Goal: Task Accomplishment & Management: Use online tool/utility

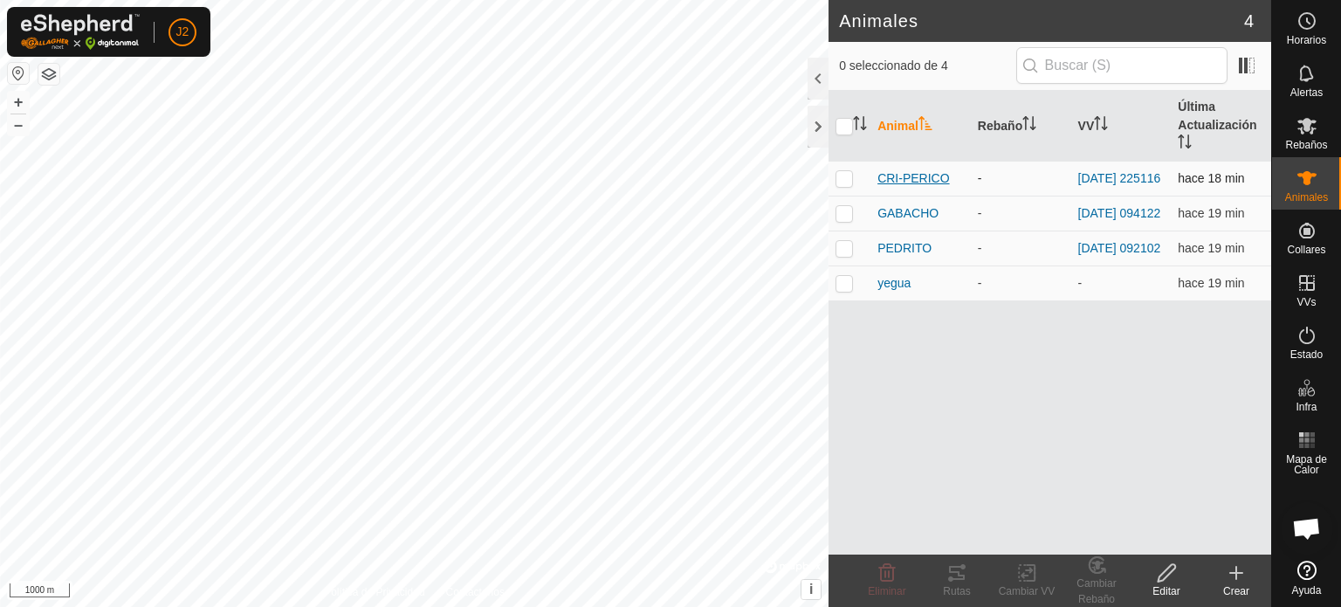
click at [929, 175] on span "CRI-PERICO" at bounding box center [913, 178] width 72 height 18
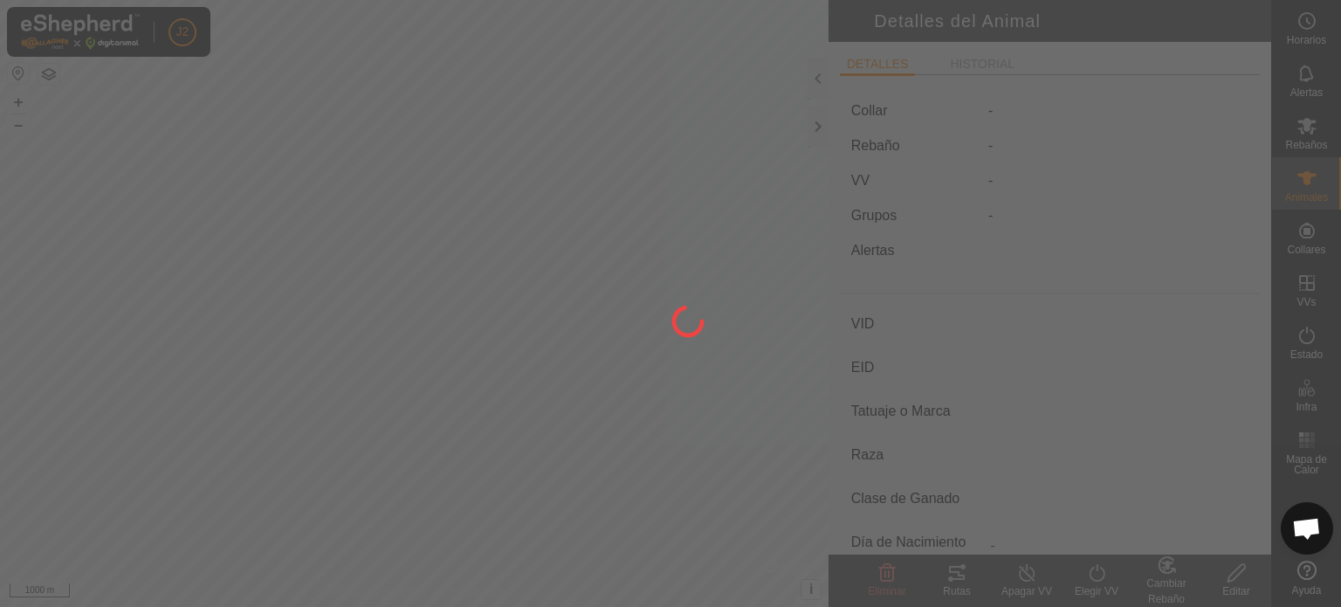
type input "CRI-PERICO"
type input "-"
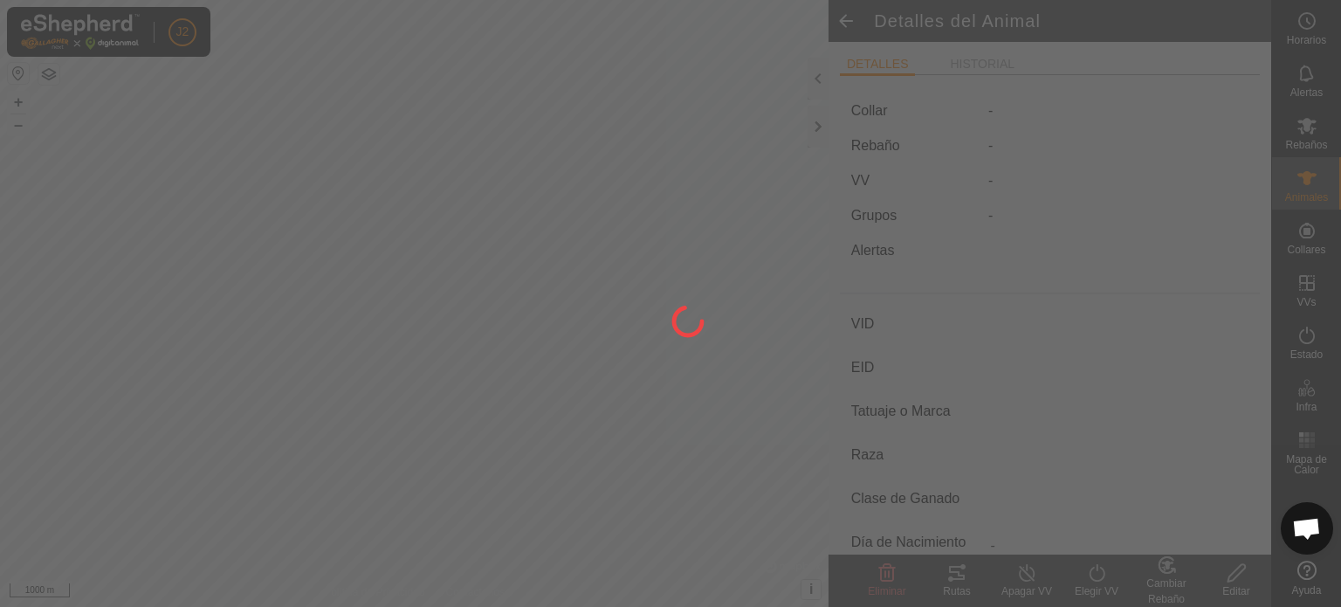
type input "0 kg"
type input "-"
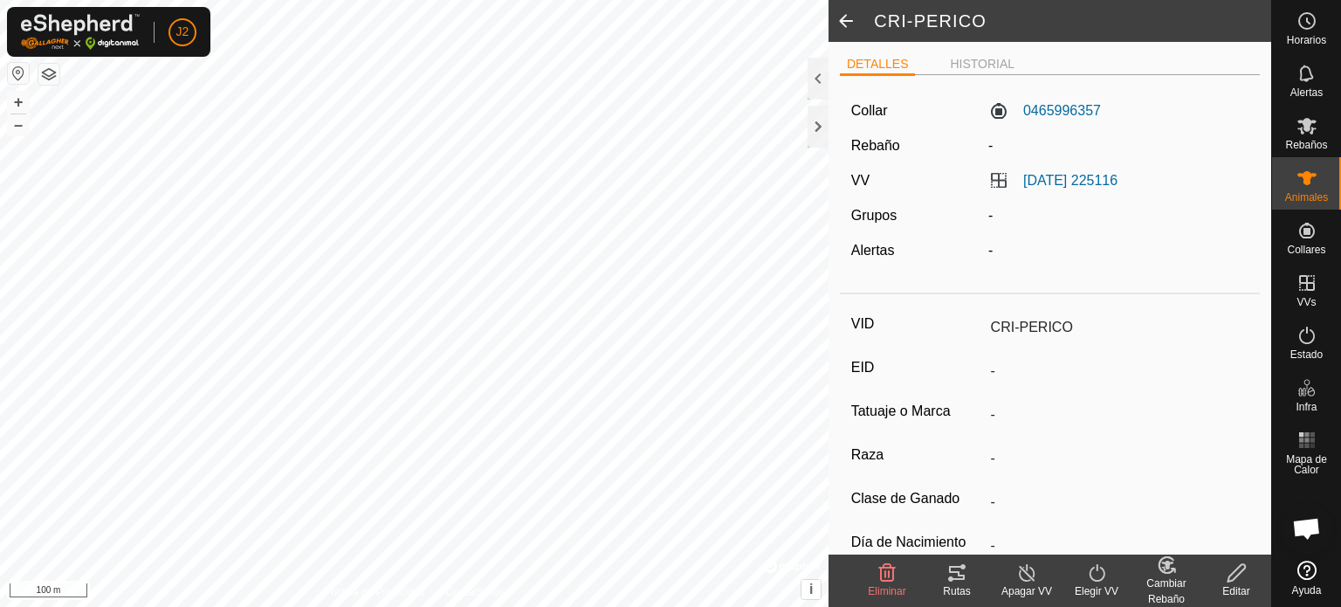
click at [959, 575] on icon at bounding box center [957, 573] width 16 height 14
click at [950, 574] on icon at bounding box center [956, 572] width 21 height 21
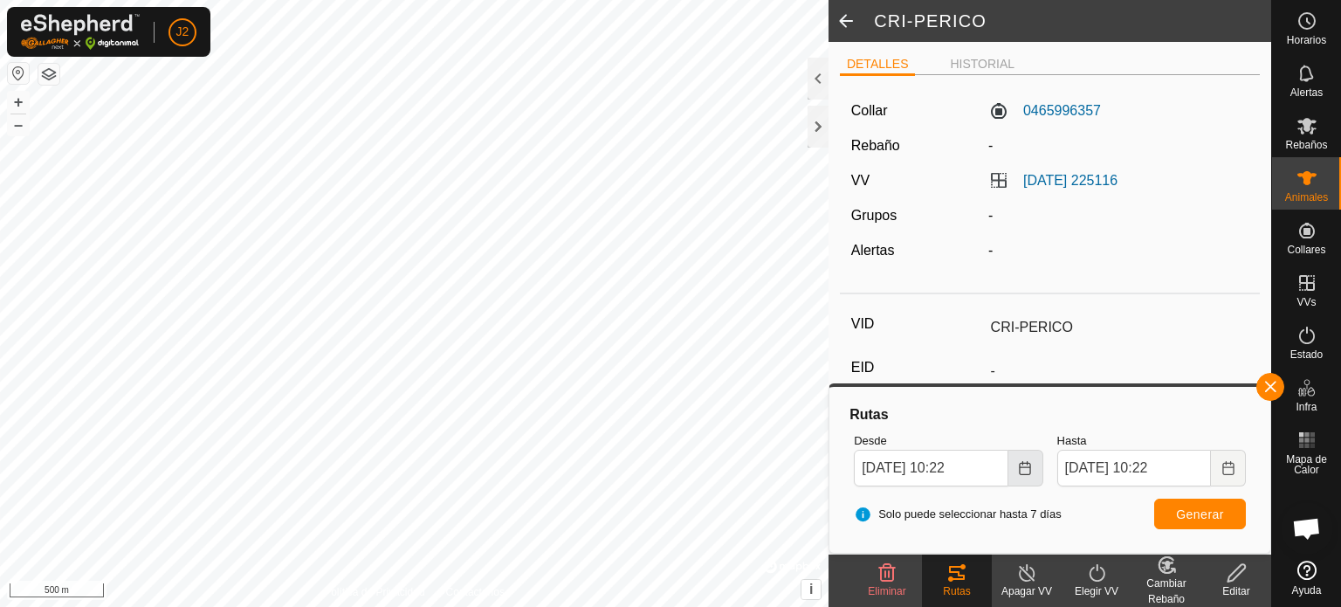
click at [1019, 466] on icon "Choose Date" at bounding box center [1024, 468] width 11 height 14
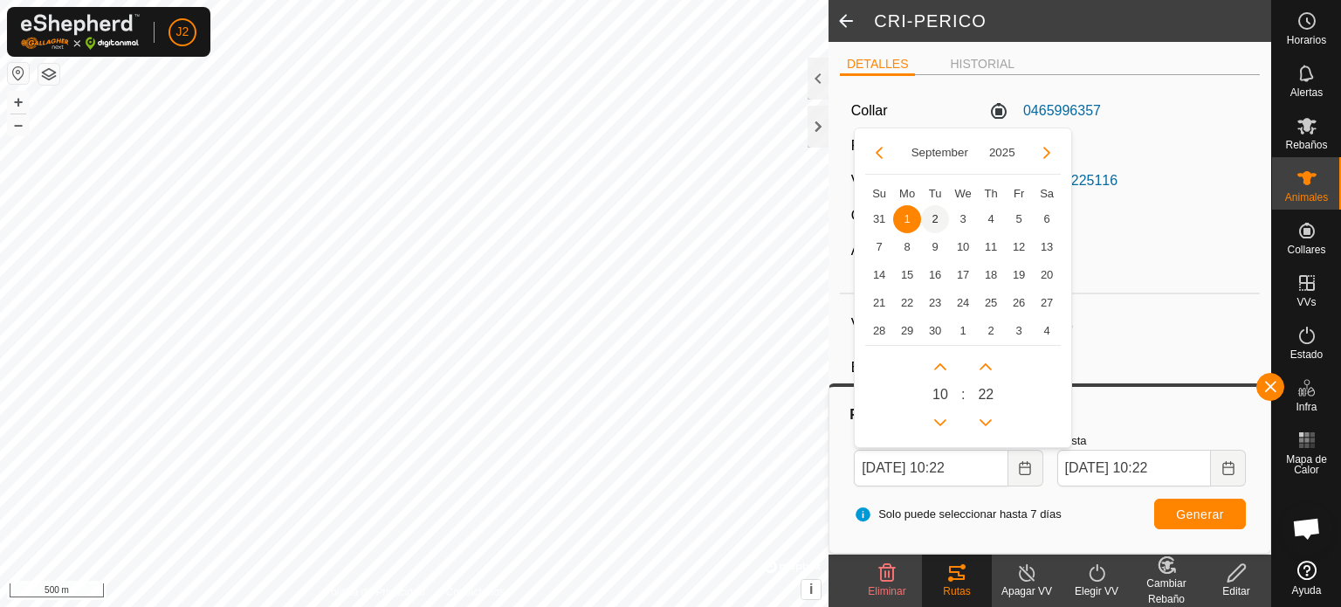
click at [937, 217] on span "2" at bounding box center [935, 219] width 28 height 28
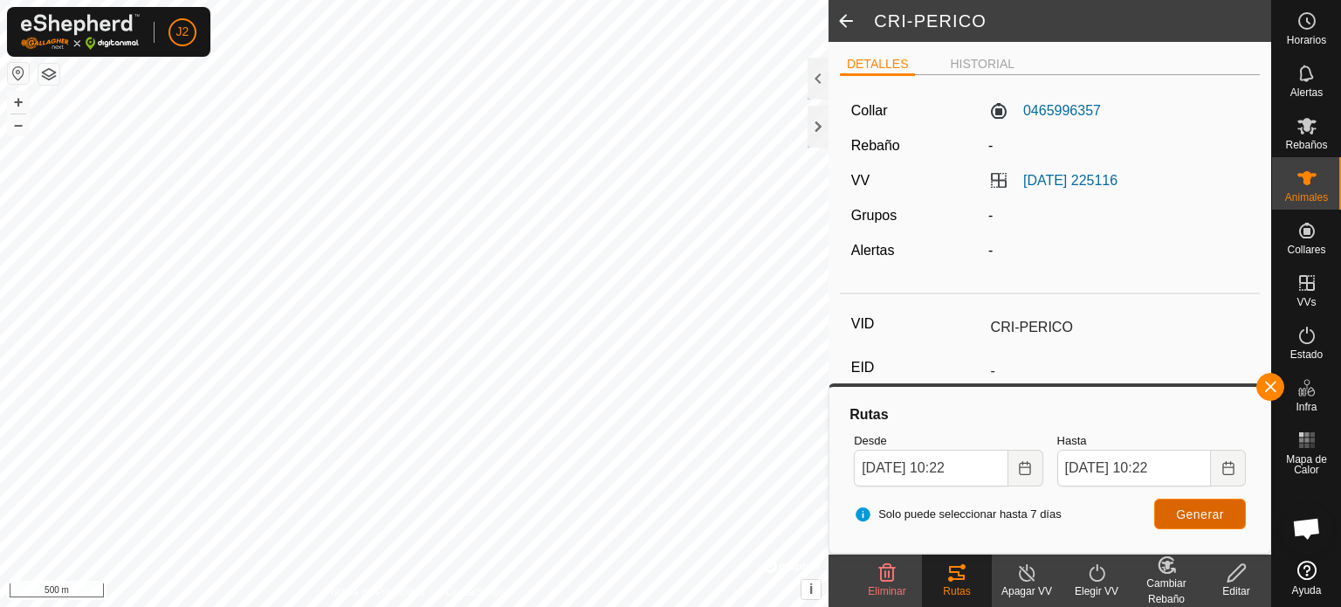
click at [1220, 511] on span "Generar" at bounding box center [1200, 514] width 48 height 14
click at [977, 469] on input "[DATE] 10:22" at bounding box center [931, 468] width 154 height 37
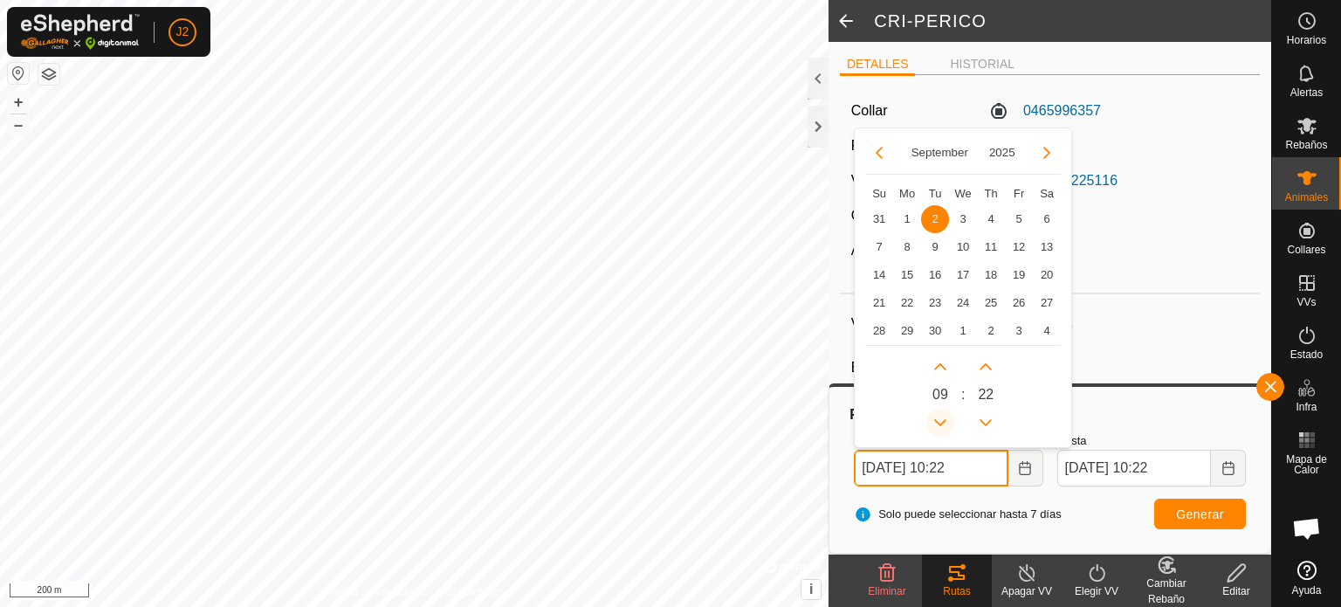
click at [939, 418] on button "Previous Hour" at bounding box center [940, 422] width 28 height 28
click at [940, 420] on span "Previous Hour" at bounding box center [940, 420] width 0 height 0
click at [939, 418] on button "Previous Hour" at bounding box center [940, 422] width 28 height 28
type input "[DATE] 06:22"
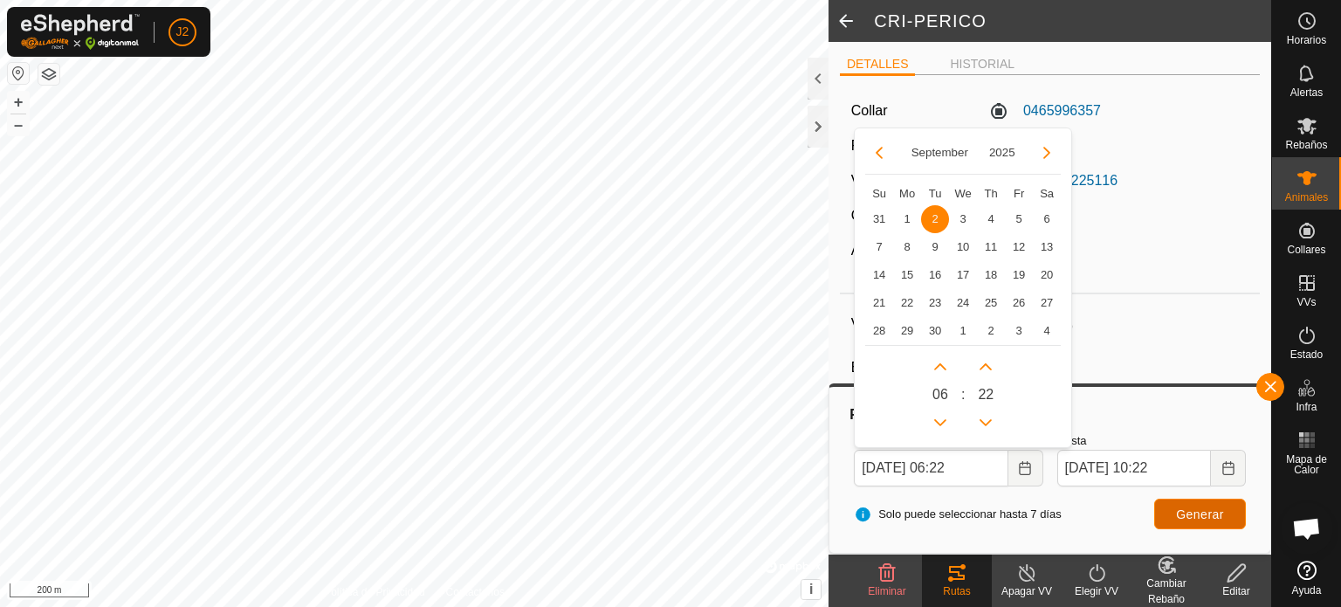
click at [1164, 502] on button "Generar" at bounding box center [1200, 513] width 92 height 31
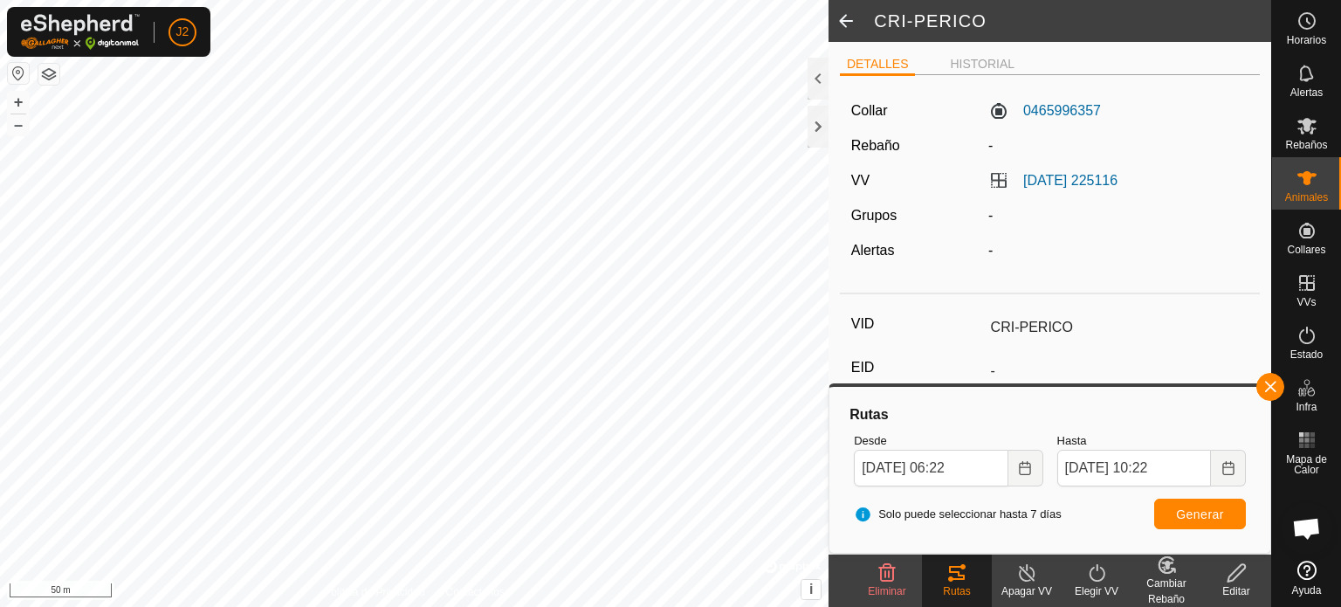
click at [841, 20] on span at bounding box center [845, 21] width 35 height 42
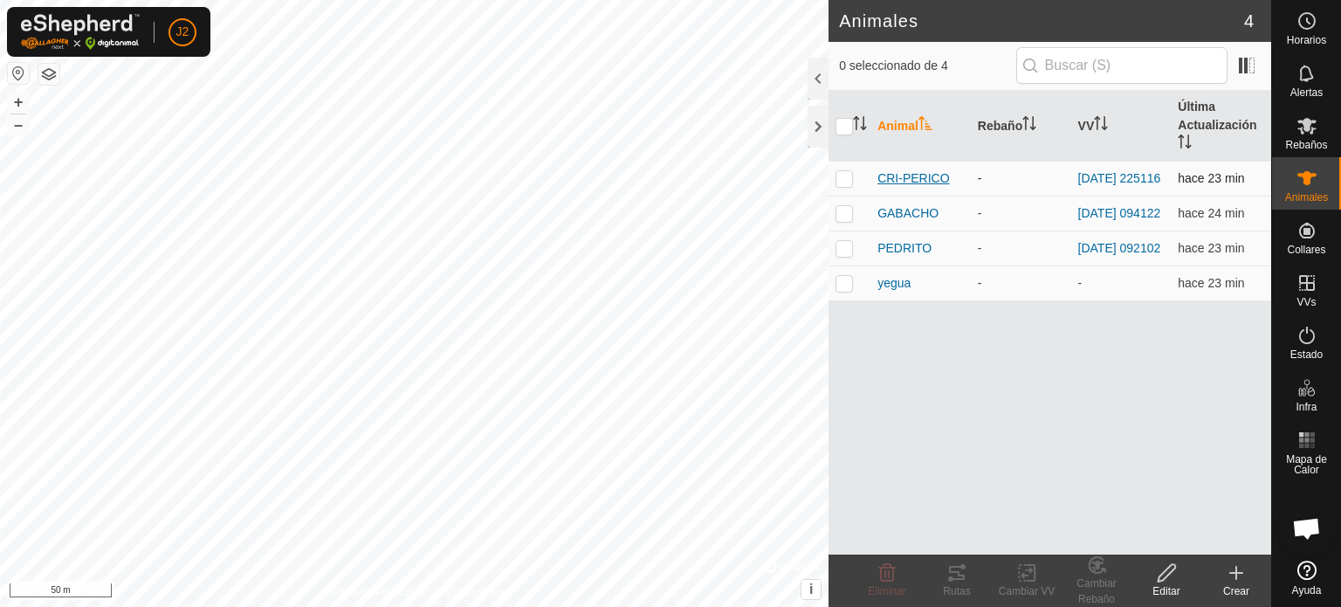
click at [925, 176] on span "CRI-PERICO" at bounding box center [913, 178] width 72 height 18
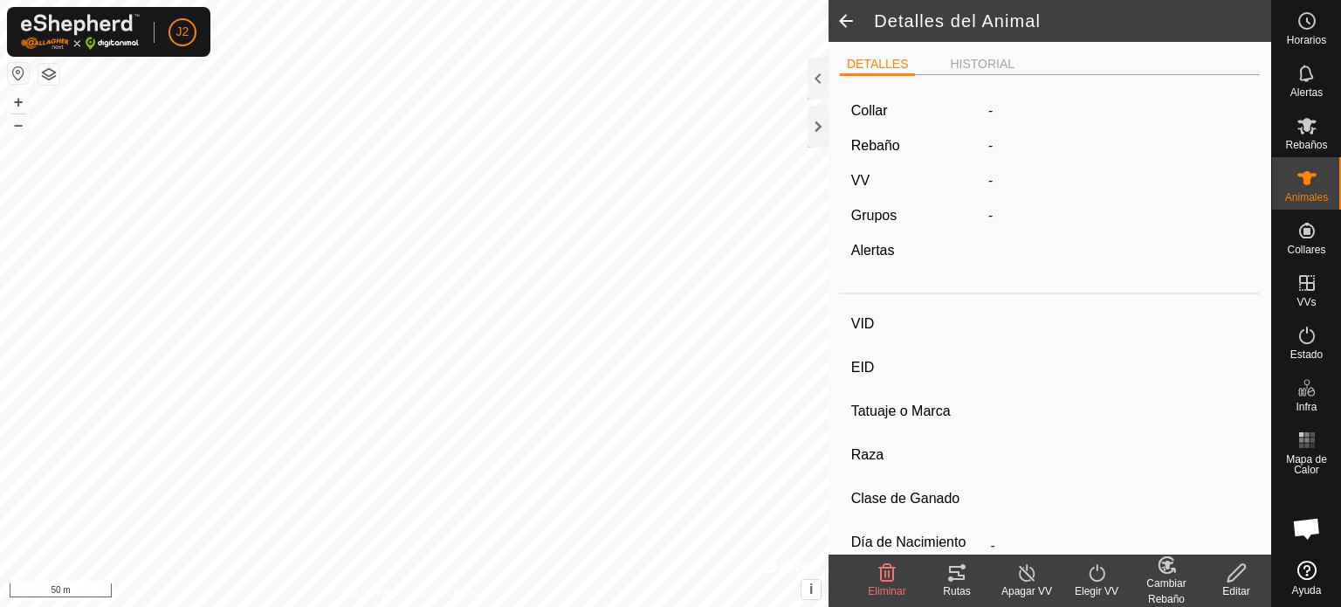
type input "CRI-PERICO"
type input "-"
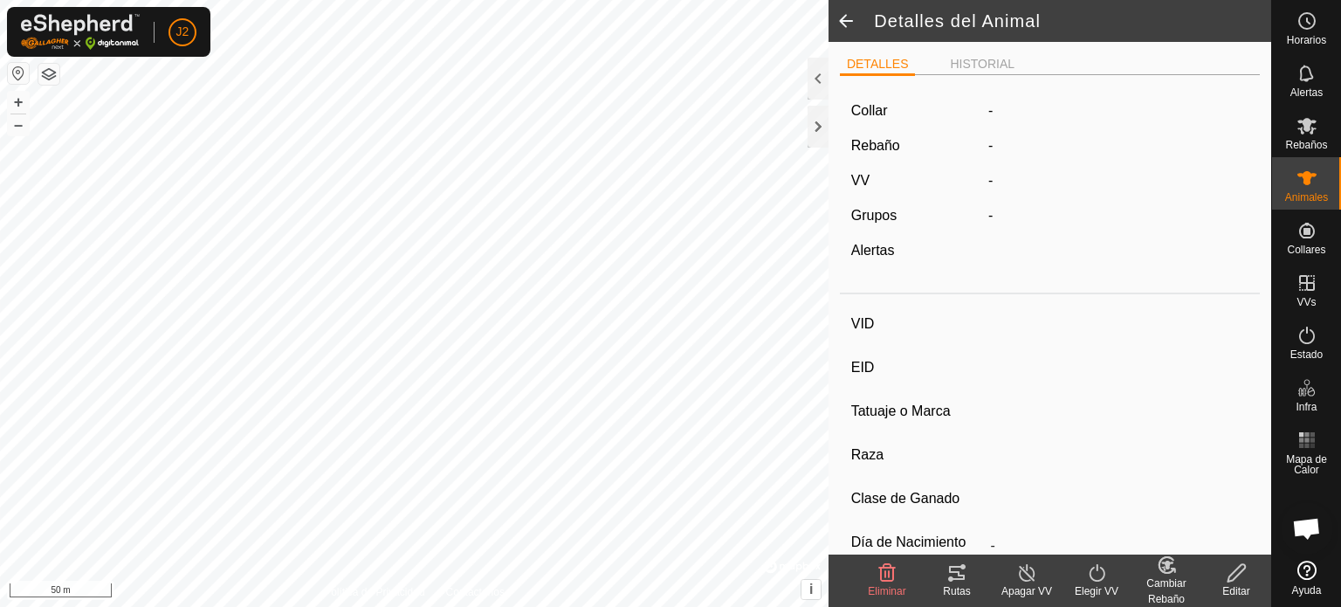
type input "0 kg"
type input "-"
click at [957, 570] on icon at bounding box center [956, 572] width 21 height 21
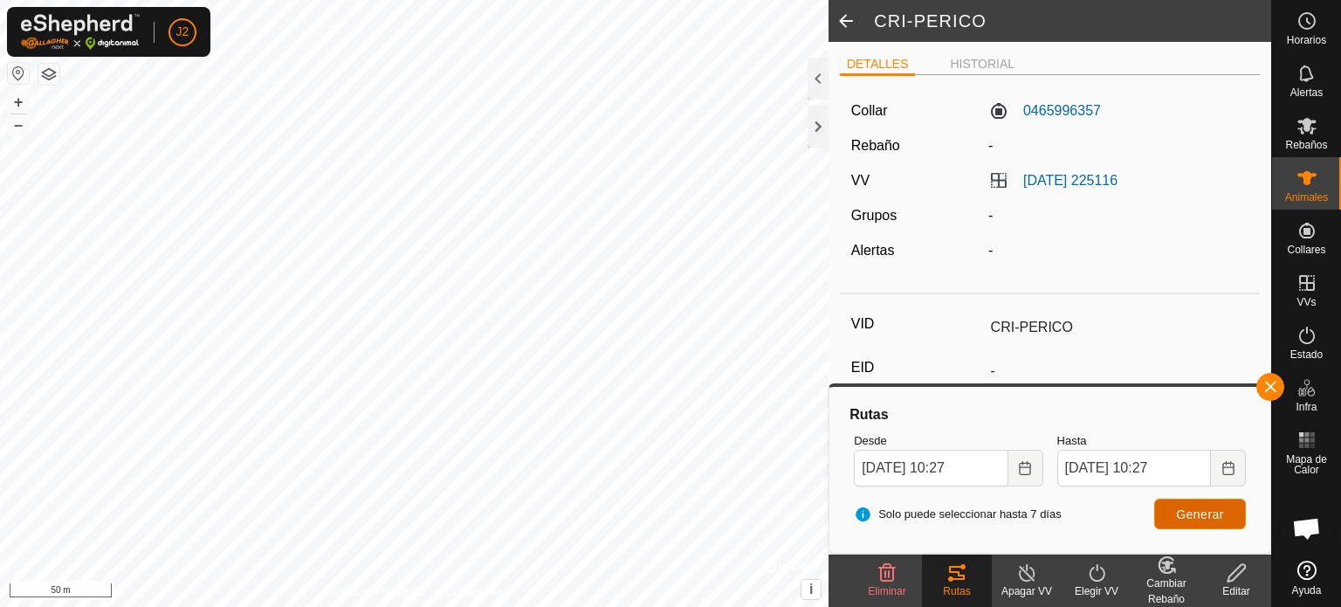
click at [1198, 519] on span "Generar" at bounding box center [1200, 514] width 48 height 14
